Goal: Task Accomplishment & Management: Complete application form

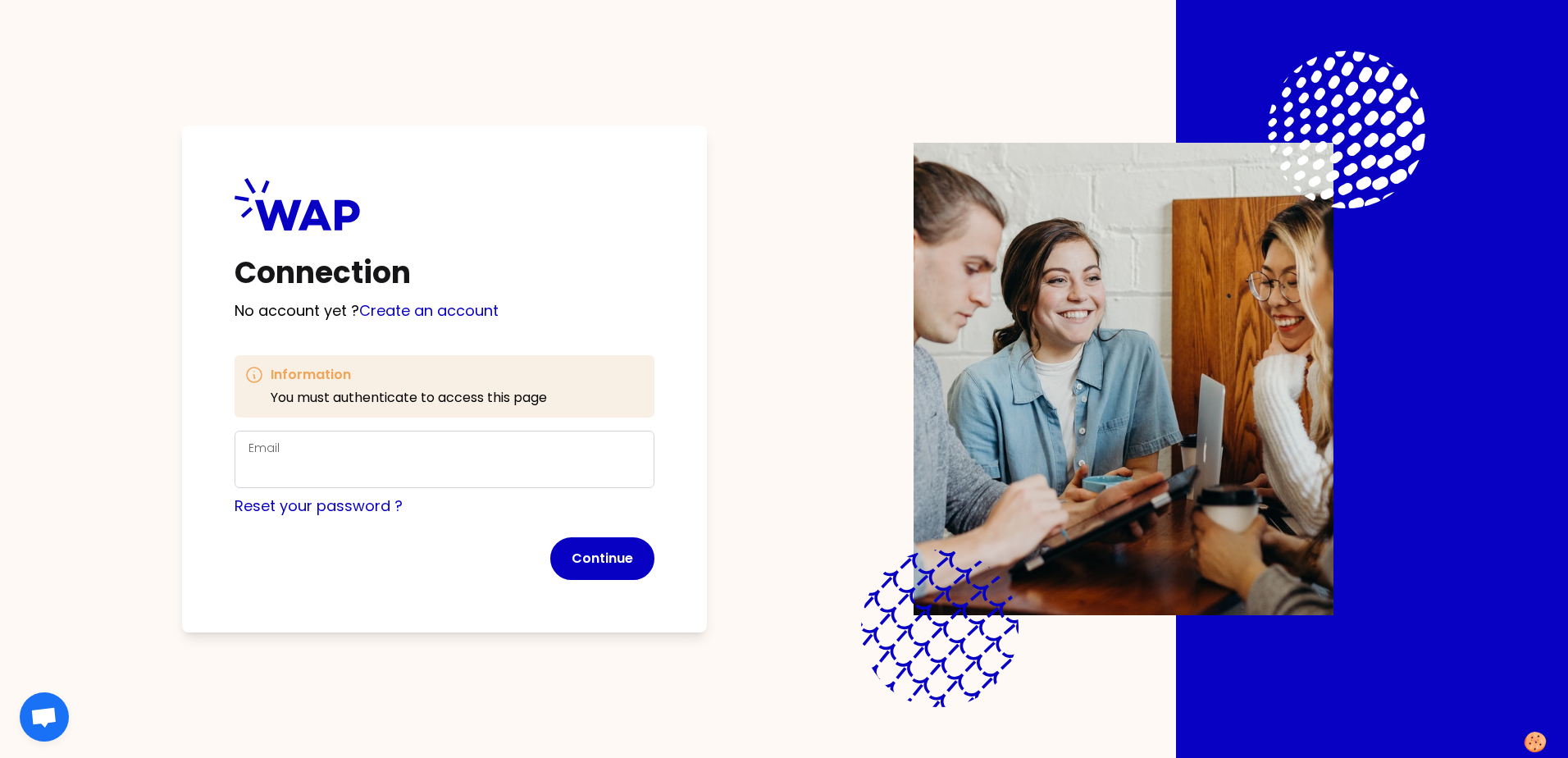
click at [319, 446] on div "Email" at bounding box center [445, 459] width 392 height 43
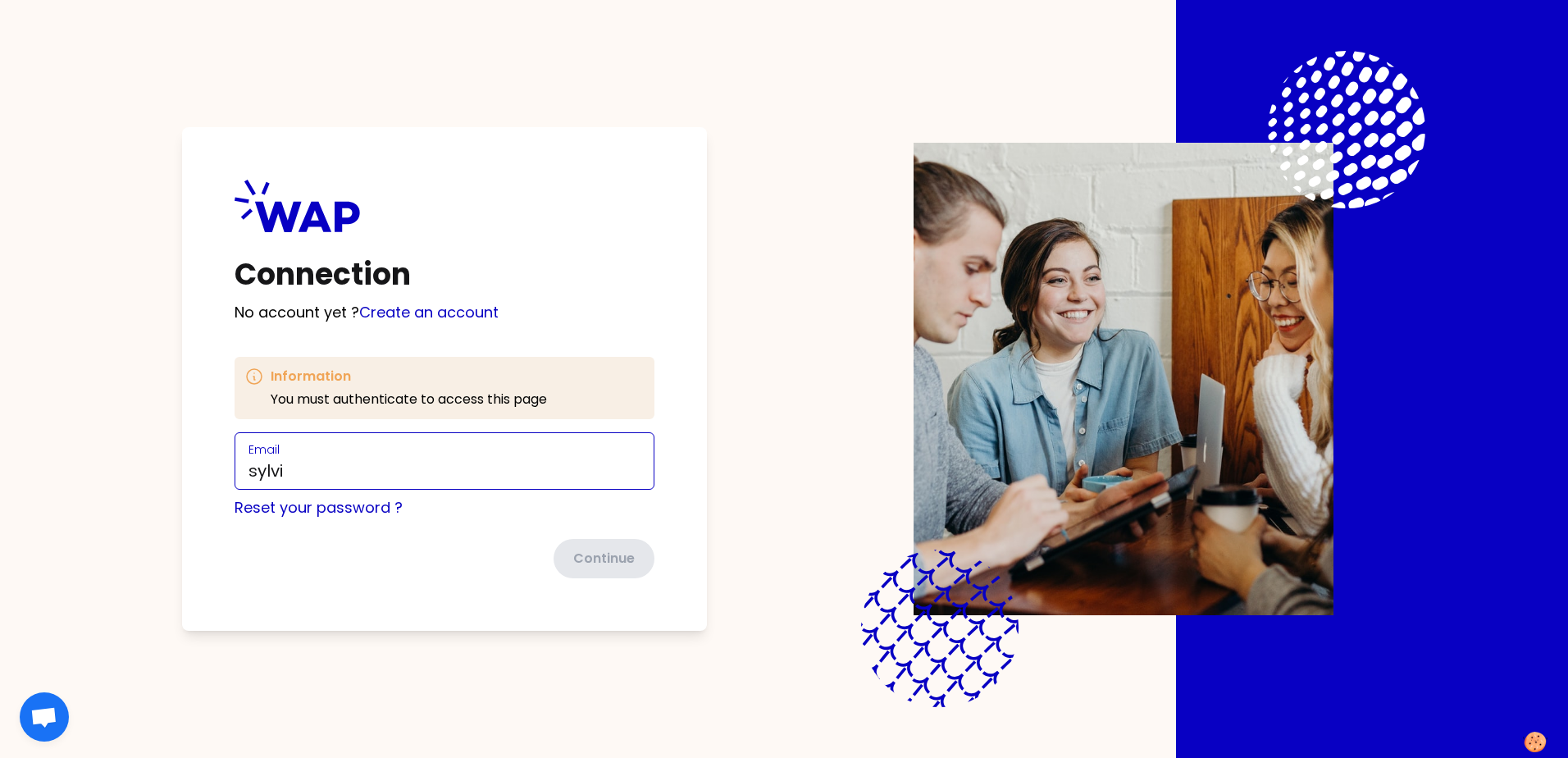
type input "[PERSON_NAME][EMAIL_ADDRESS][PERSON_NAME][DOMAIN_NAME]"
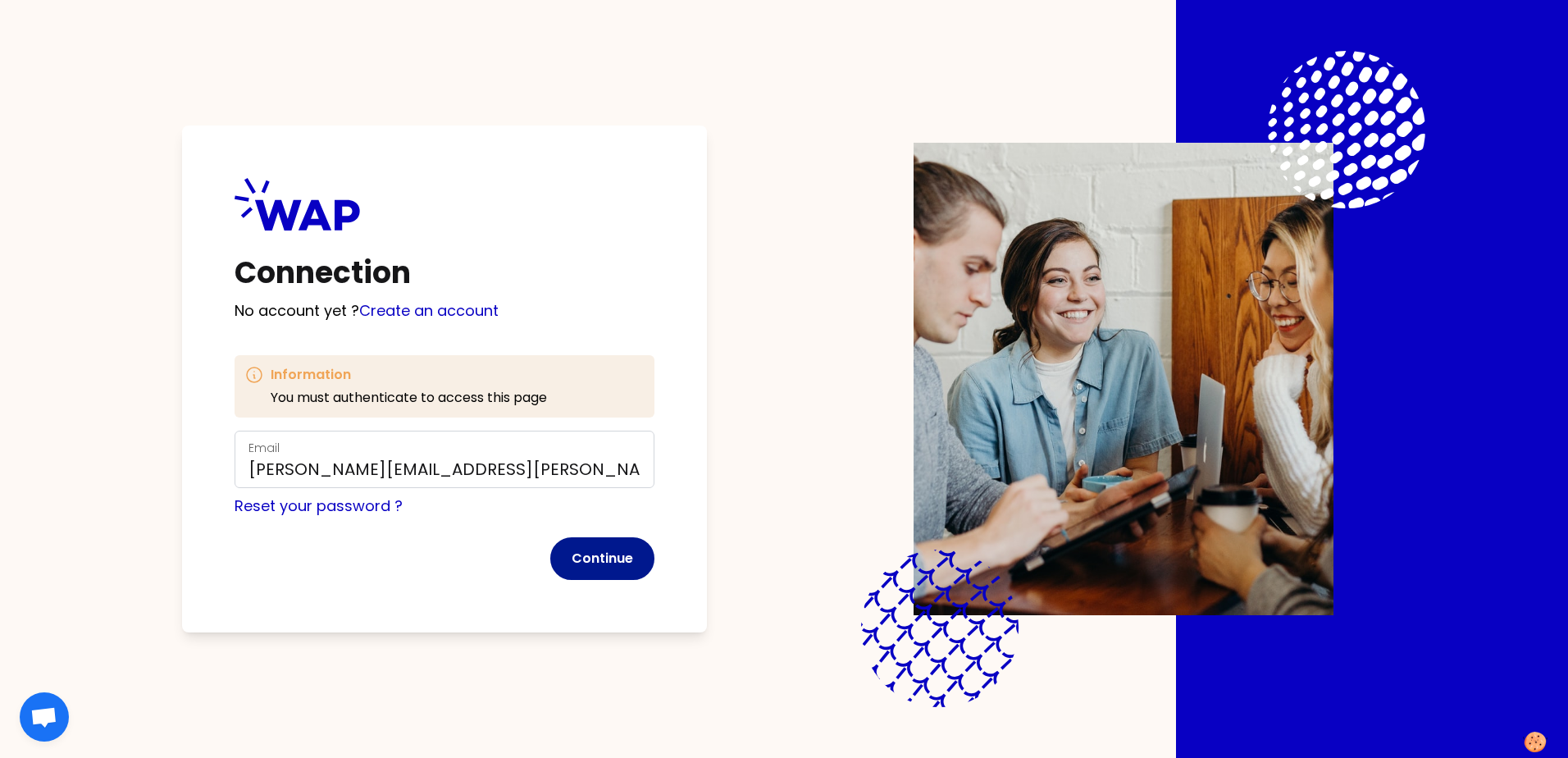
click at [613, 568] on button "Continue" at bounding box center [603, 558] width 104 height 43
